Goal: Information Seeking & Learning: Learn about a topic

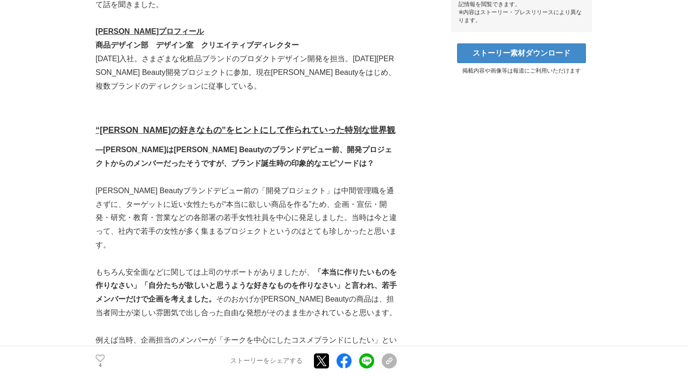
scroll to position [518, 0]
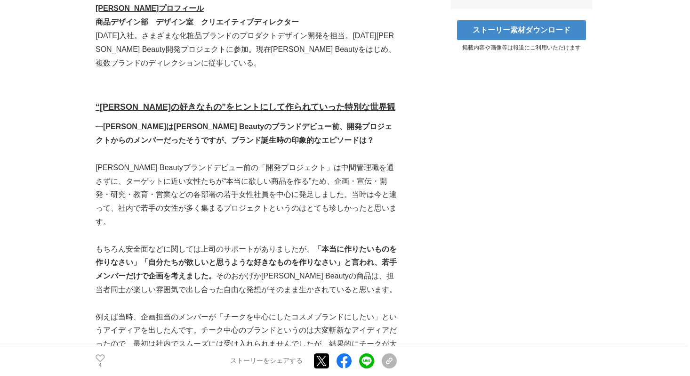
click at [96, 366] on div "4 いいね！する ストーリーをシェアする Xでポストする Facebookでシェアする LINEでシェアする リンクをコピー" at bounding box center [246, 361] width 301 height 30
click at [316, 359] on link at bounding box center [321, 361] width 15 height 15
click at [112, 371] on div "4 いいね！する ストーリーをシェアする Xでポストする Facebookでシェアする LINEでシェアする リンクをコピー" at bounding box center [246, 361] width 301 height 30
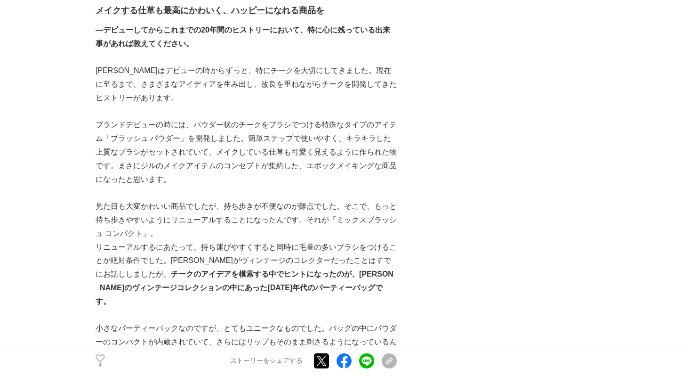
scroll to position [1271, 0]
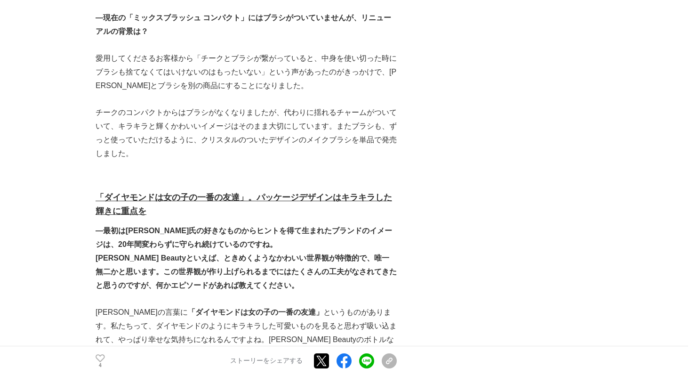
scroll to position [1930, 0]
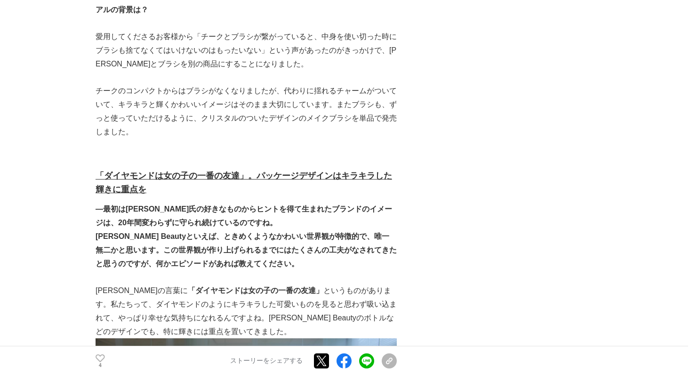
click at [195, 371] on div "4 いいね！する ストーリーをシェアする Xでポストする Facebookでシェアする LINEでシェアする リンクをコピー" at bounding box center [246, 361] width 301 height 30
click at [103, 205] on strong "―最初は[PERSON_NAME]氏の好きなものからヒントを得て生まれたブランドのイメージは、20年間変わらずに守られ続けているのですね。" at bounding box center [244, 216] width 297 height 22
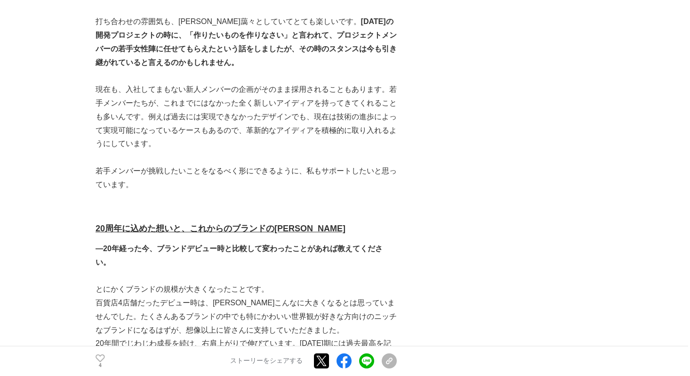
scroll to position [3578, 0]
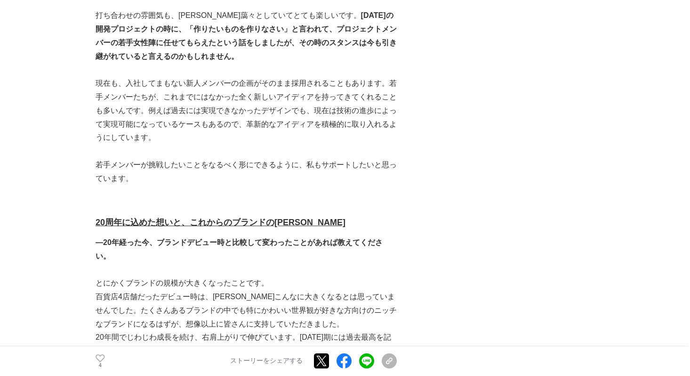
click at [102, 263] on p at bounding box center [246, 270] width 301 height 14
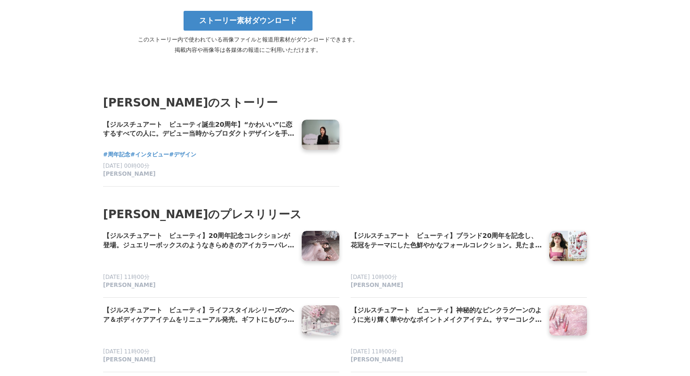
scroll to position [5084, 0]
